Goal: Task Accomplishment & Management: Use online tool/utility

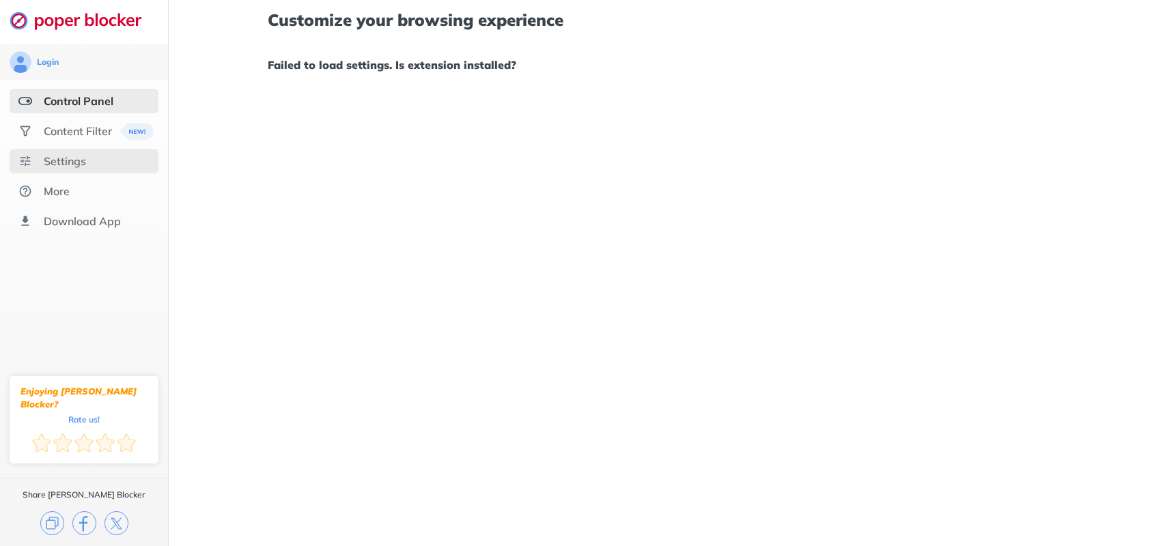
click at [69, 158] on div "Settings" at bounding box center [65, 161] width 42 height 14
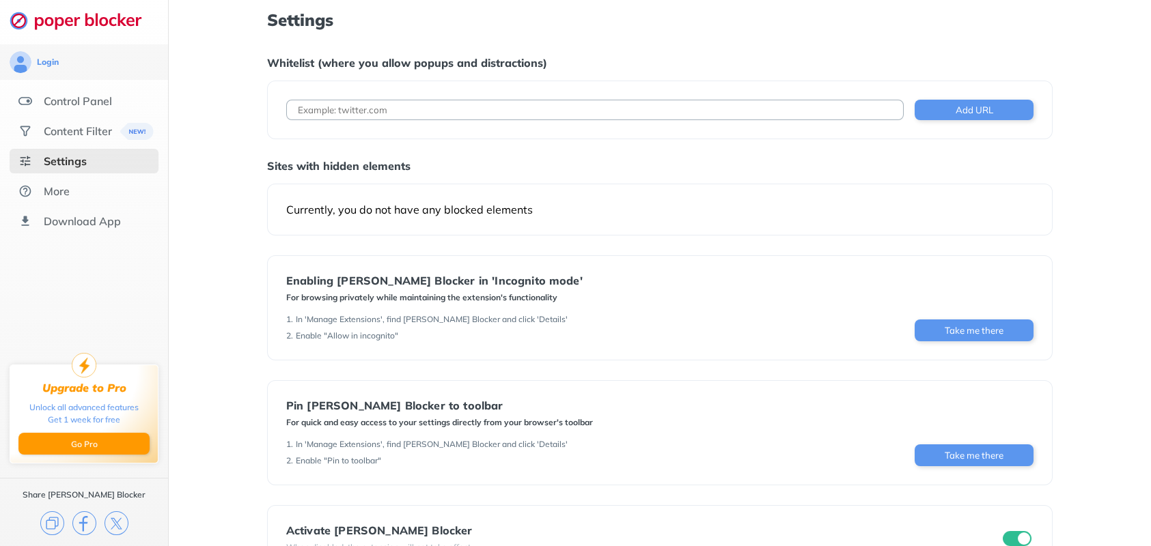
scroll to position [45, 0]
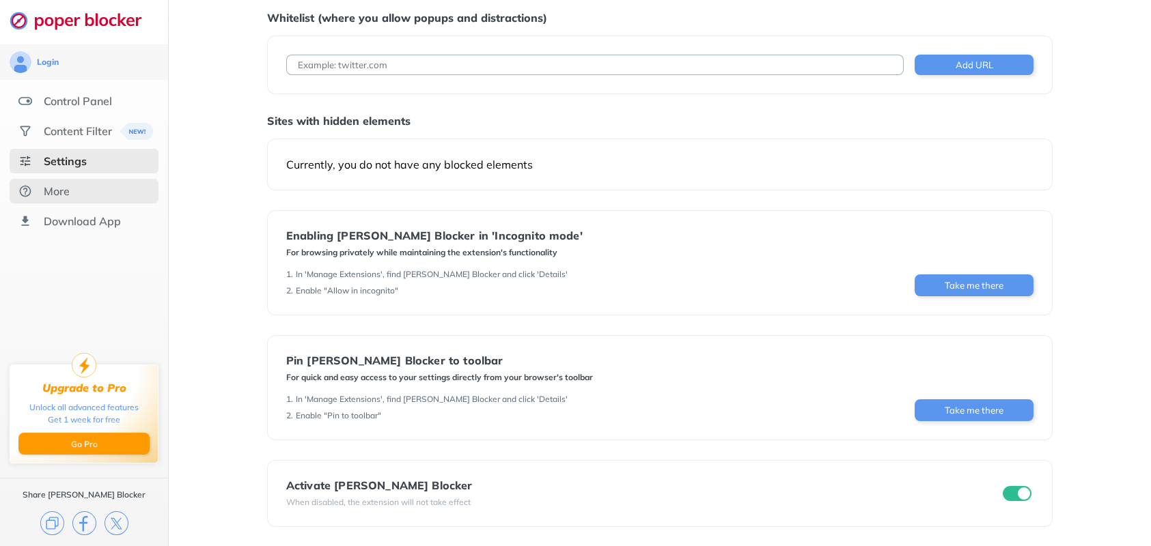
click at [54, 191] on div "More" at bounding box center [57, 191] width 26 height 14
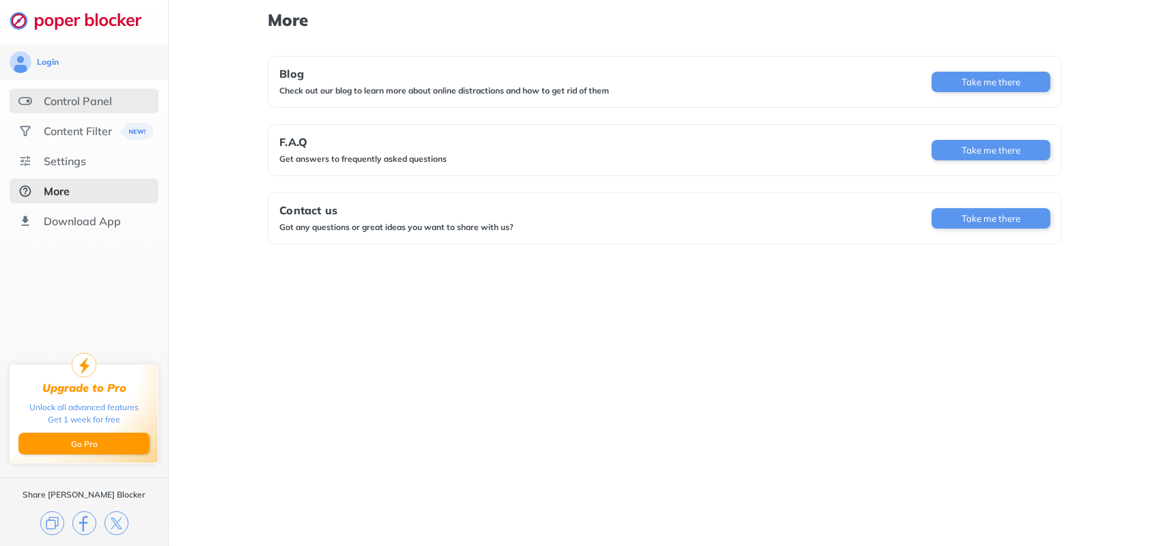
click at [74, 102] on div "Control Panel" at bounding box center [78, 101] width 68 height 14
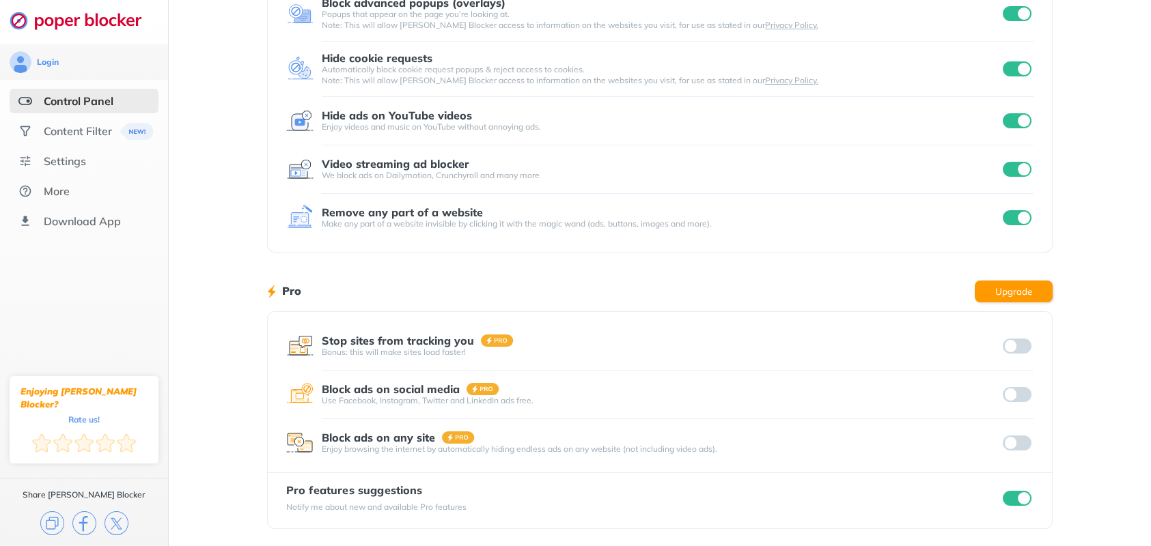
scroll to position [22, 0]
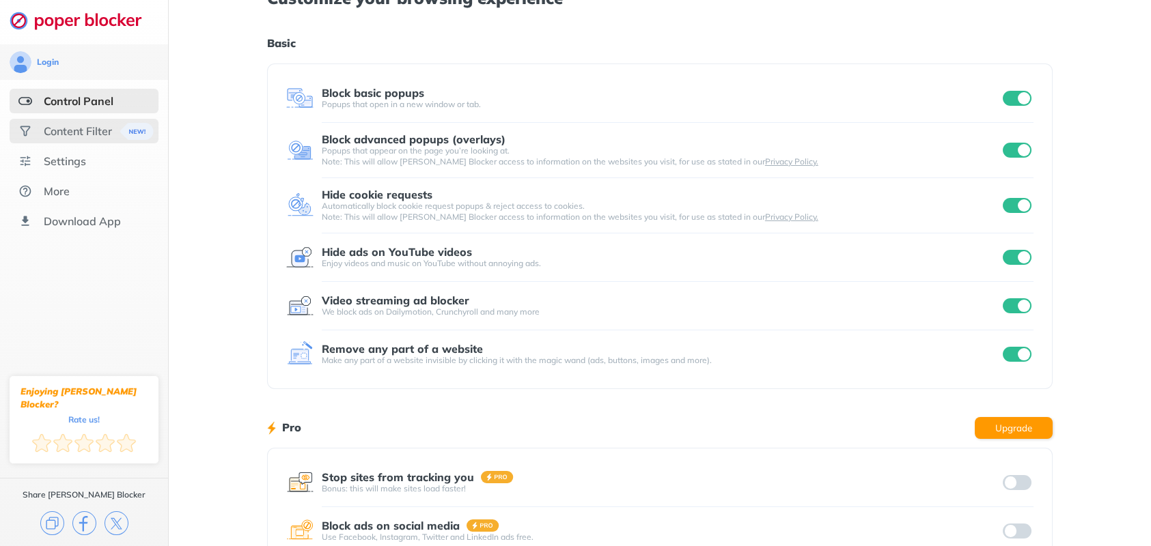
click at [82, 138] on div "Content Filter" at bounding box center [78, 131] width 68 height 14
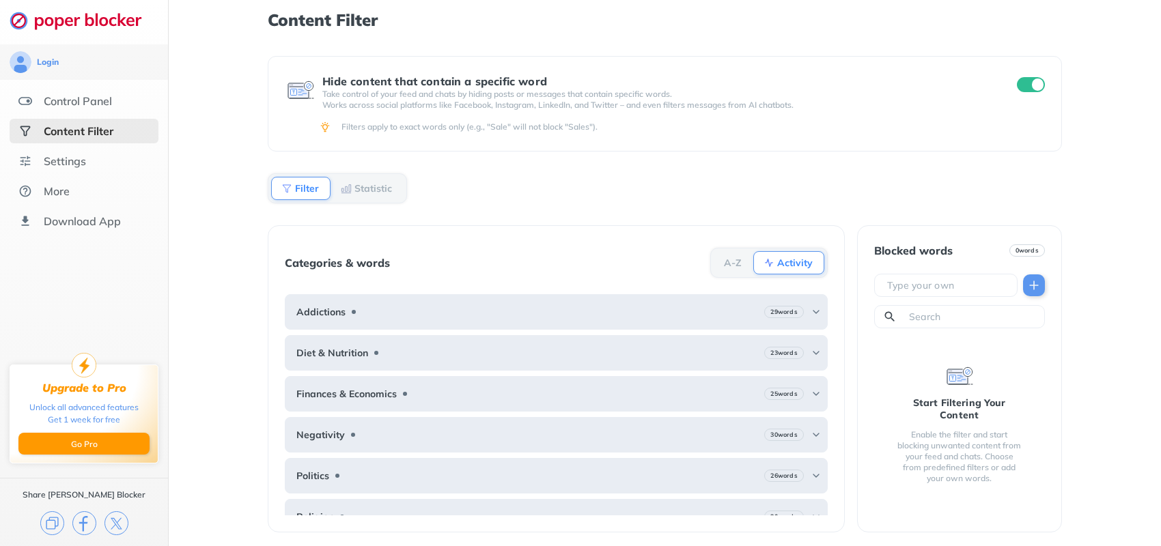
scroll to position [98, 0]
